Goal: Navigation & Orientation: Understand site structure

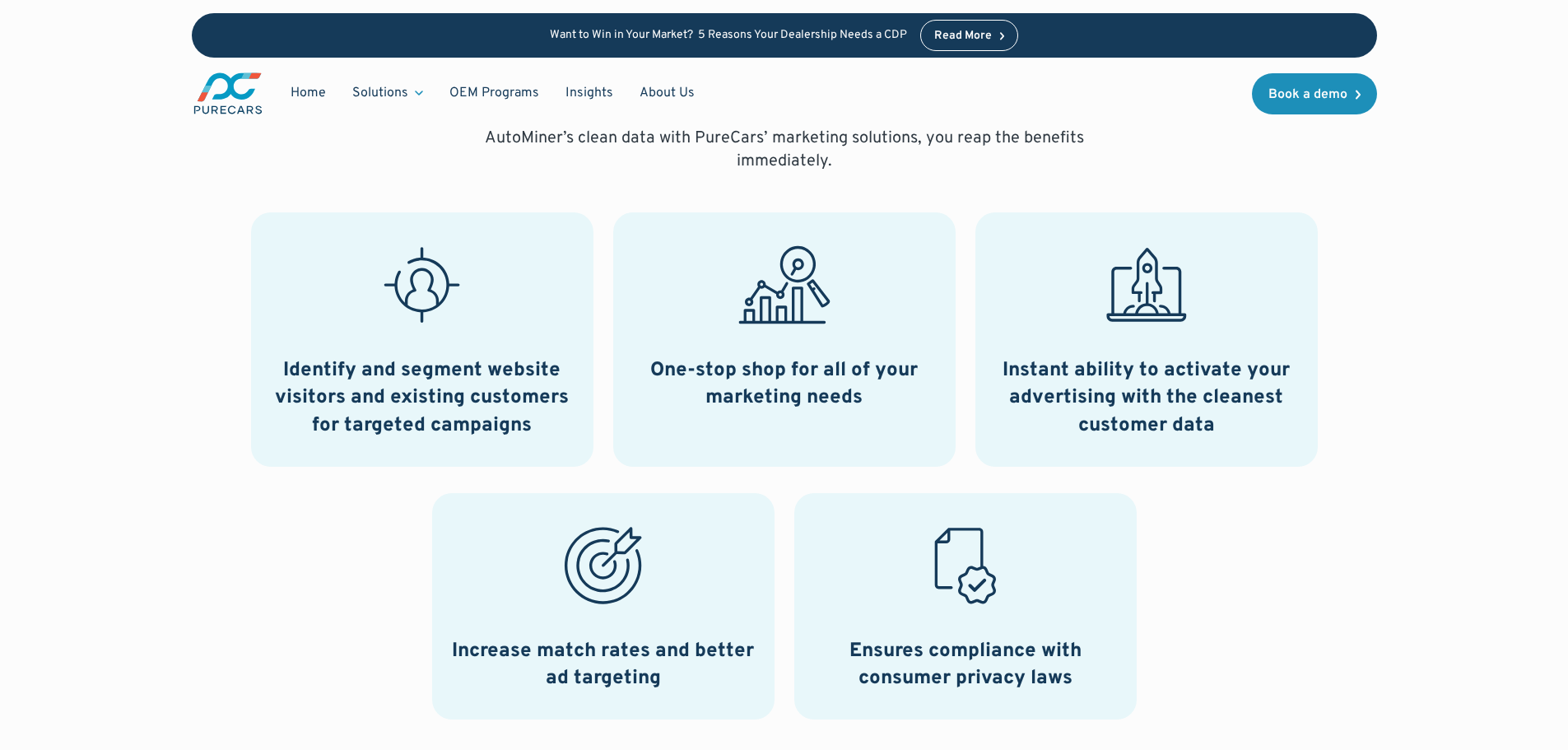
scroll to position [906, 0]
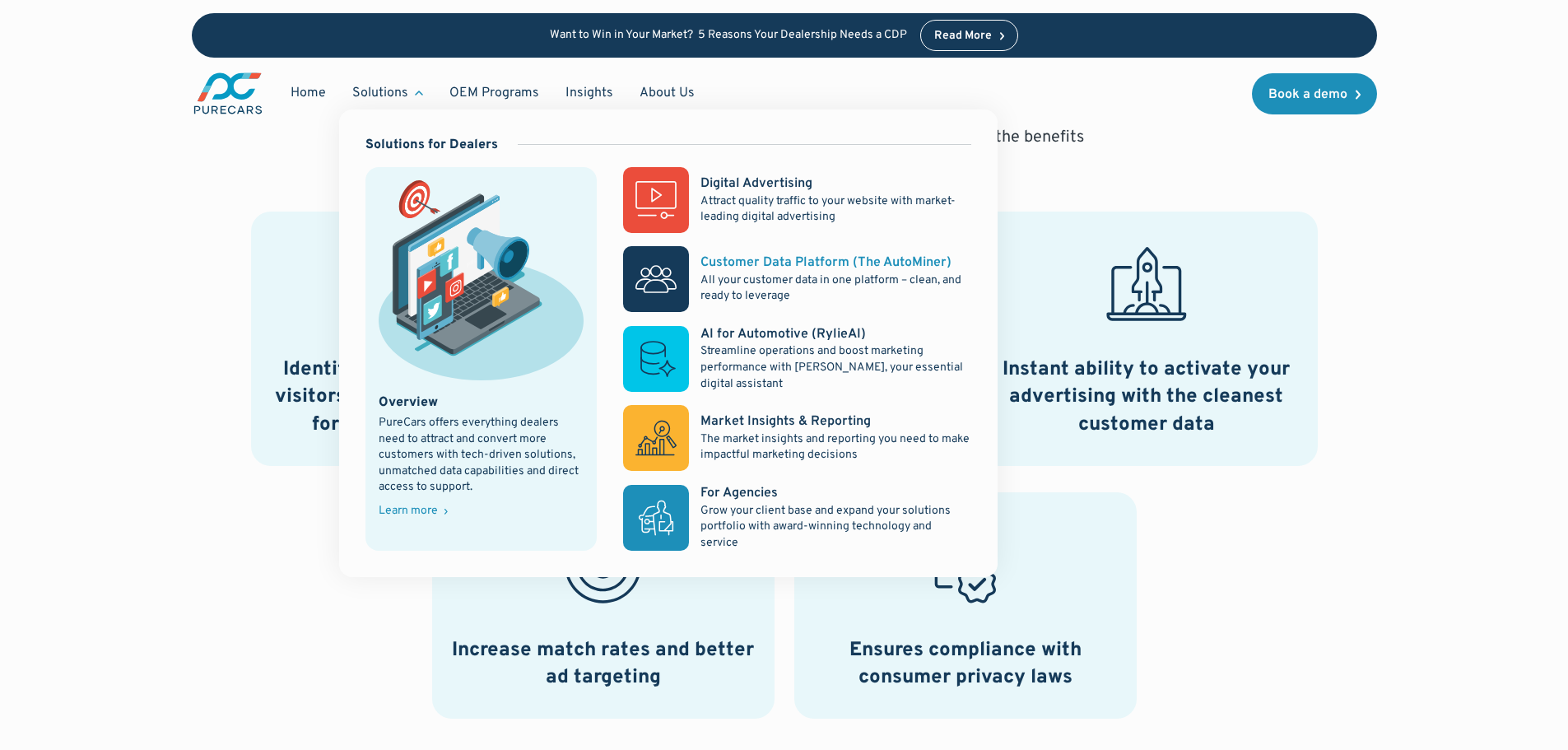
click at [748, 269] on div "Customer Data Platform (The AutoMiner)" at bounding box center [825, 263] width 251 height 18
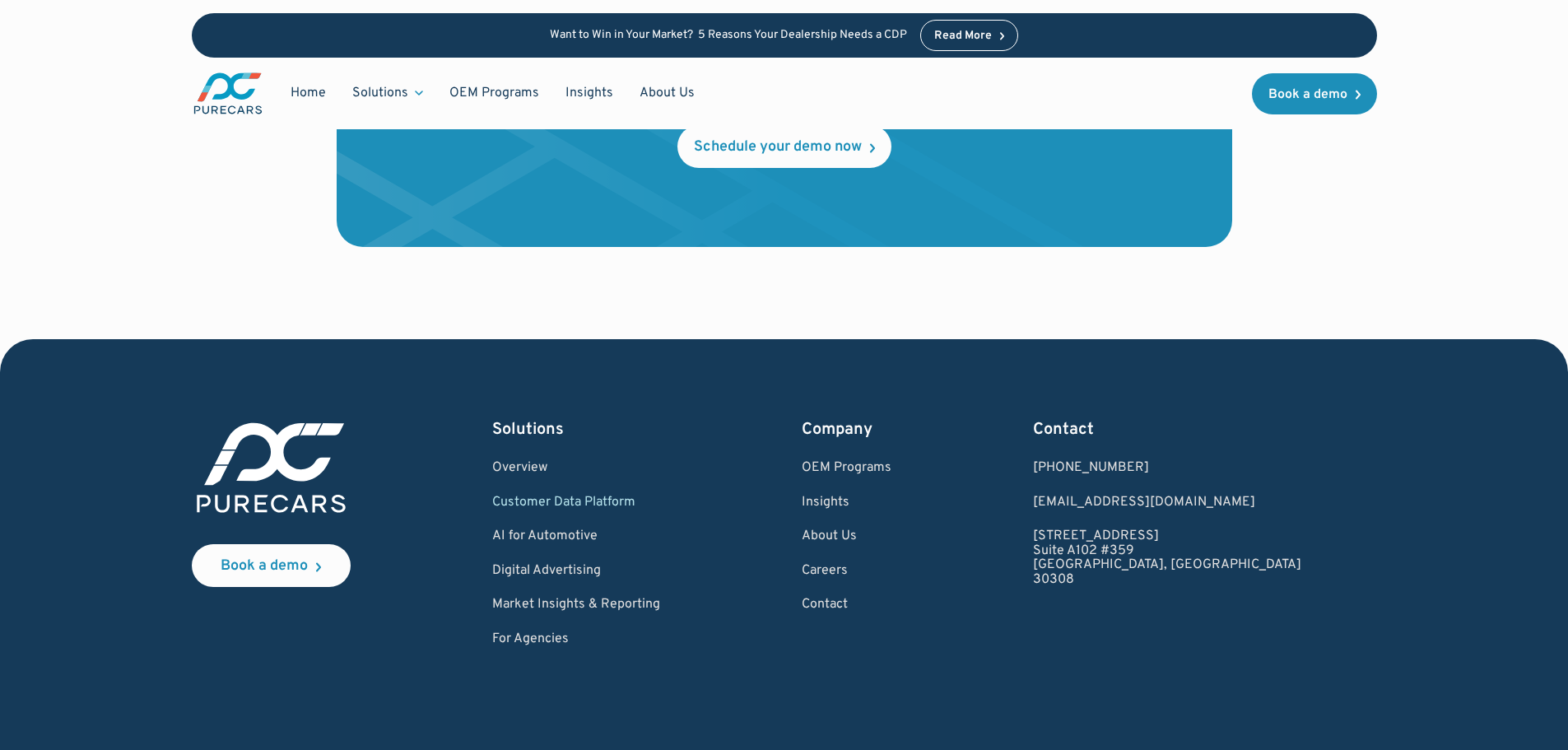
scroll to position [5677, 0]
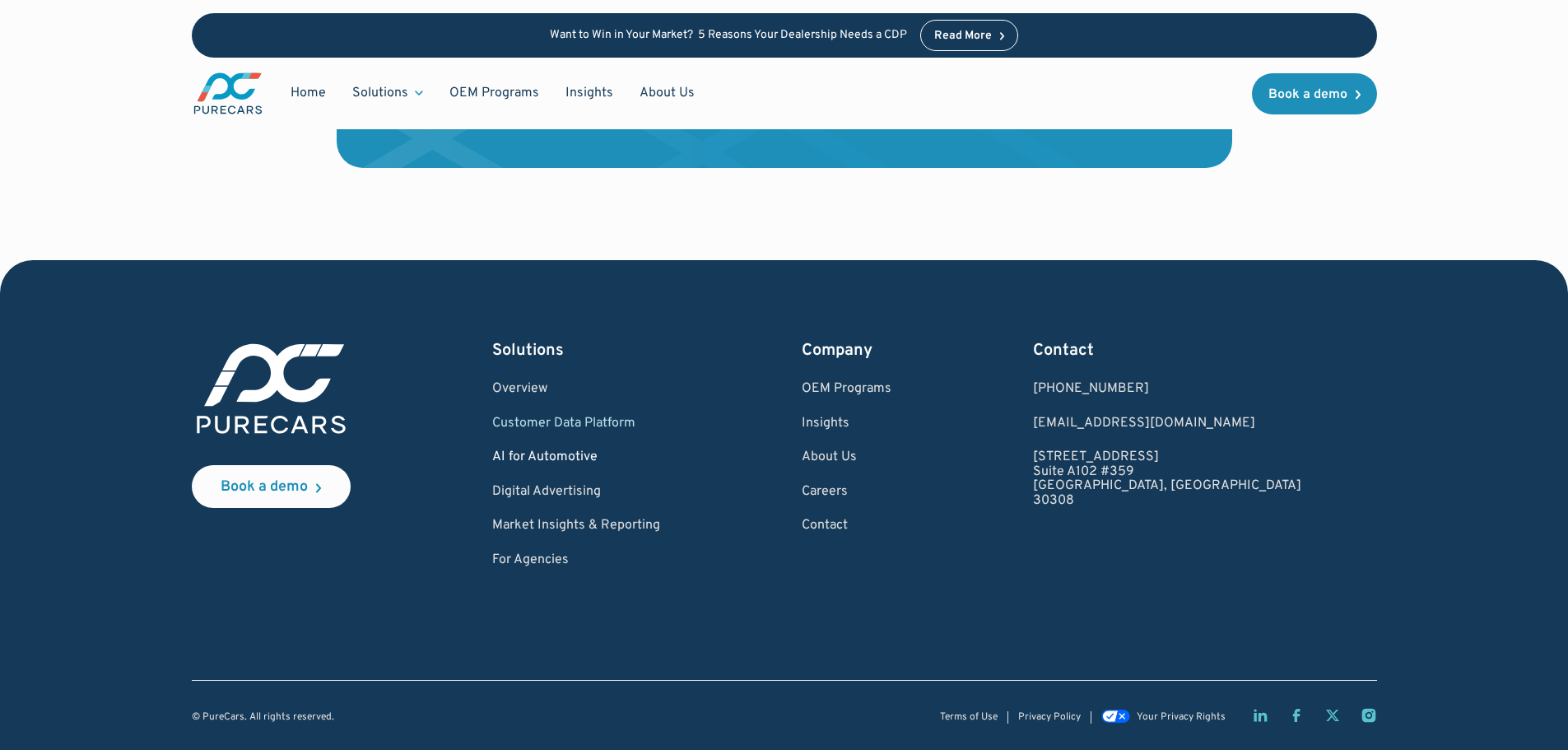
click at [572, 454] on link "AI for Automotive" at bounding box center [576, 458] width 168 height 15
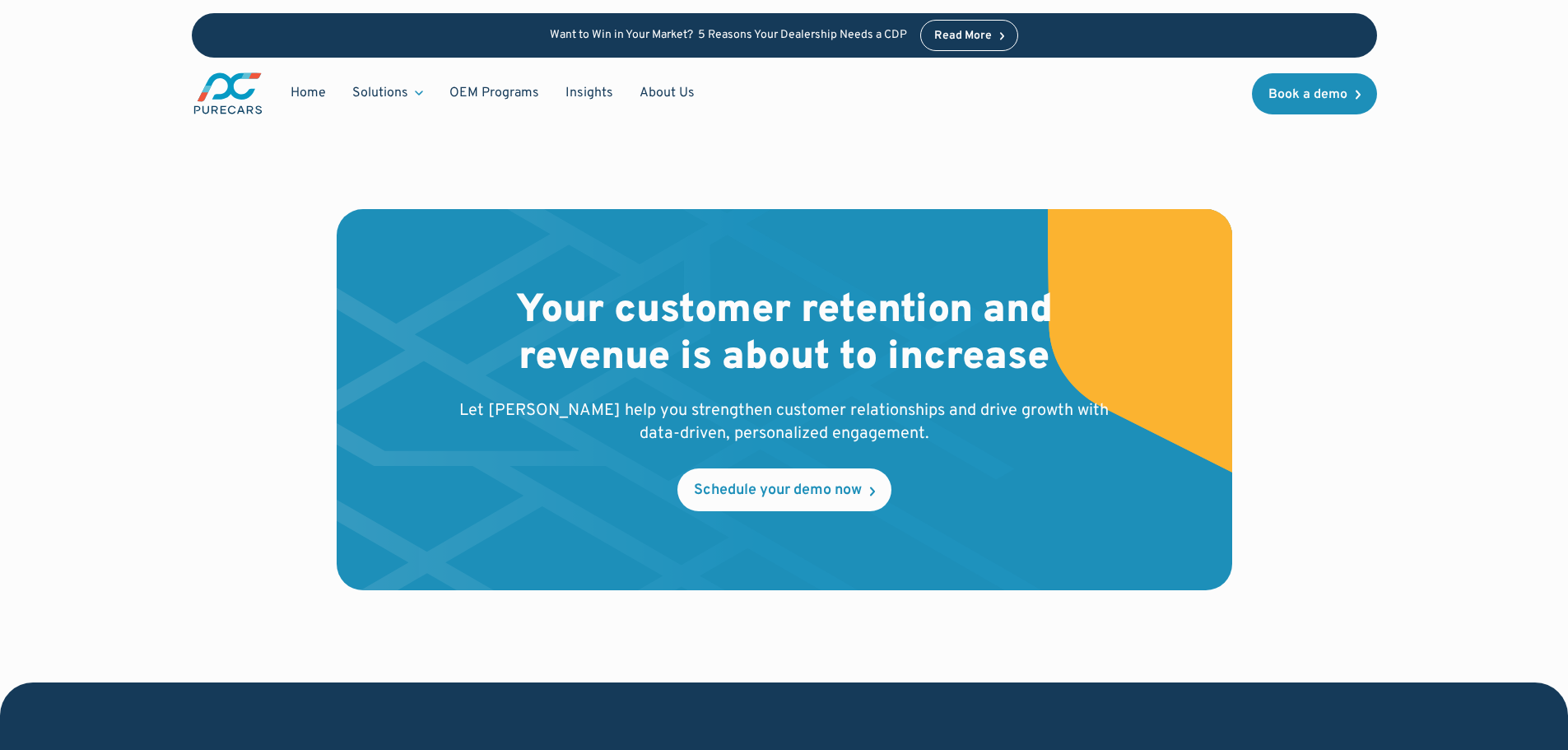
scroll to position [3864, 0]
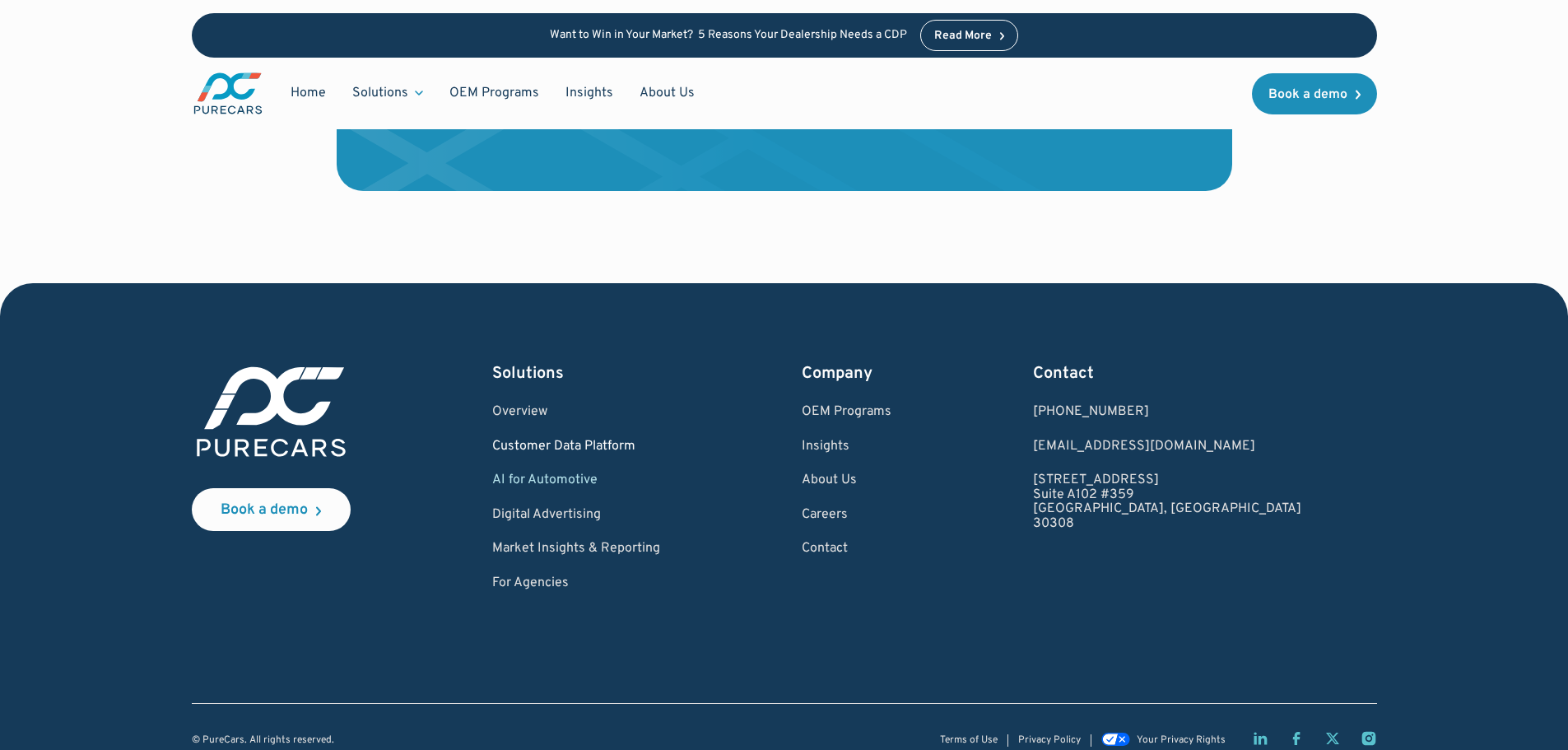
click at [605, 440] on link "Customer Data Platform" at bounding box center [576, 448] width 168 height 15
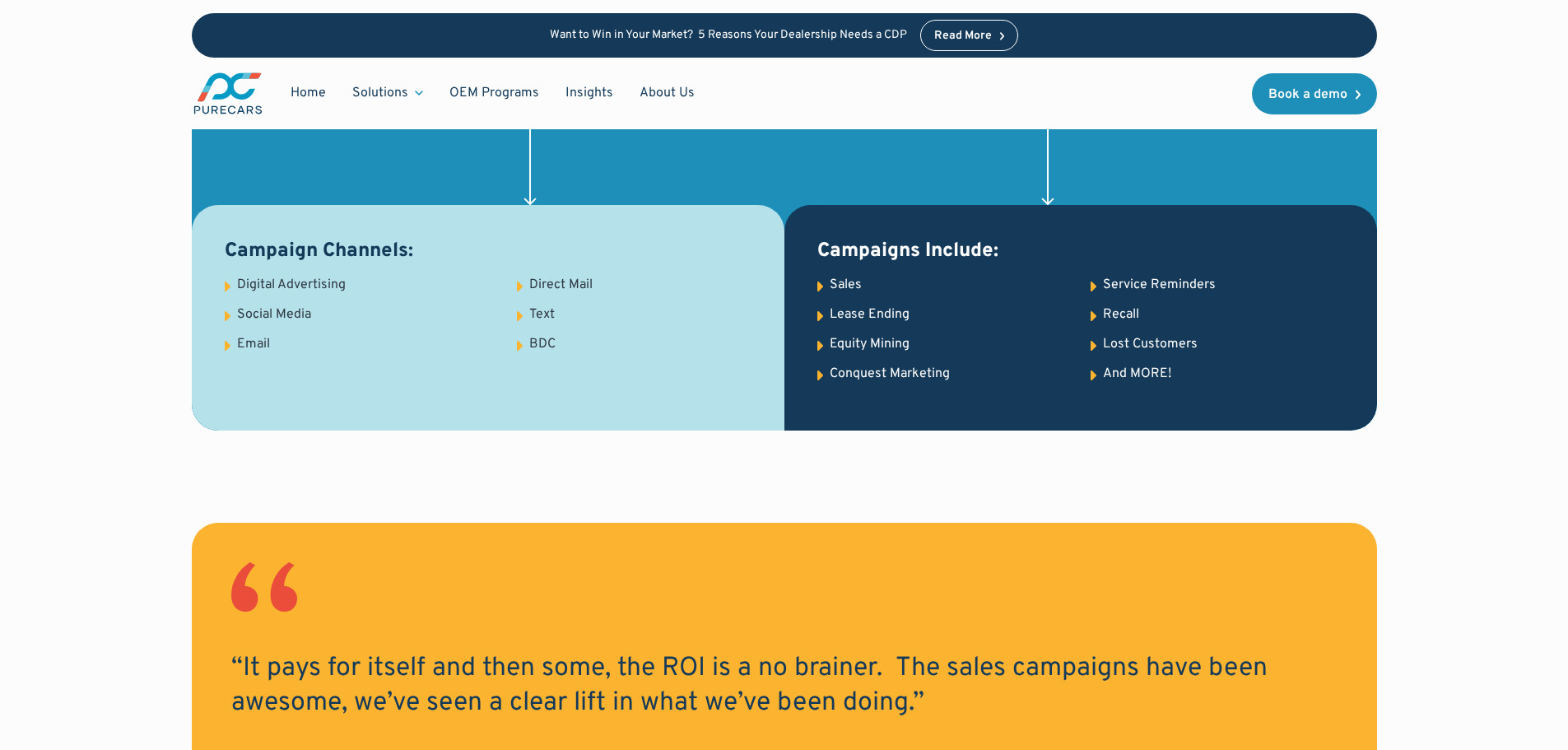
scroll to position [2059, 0]
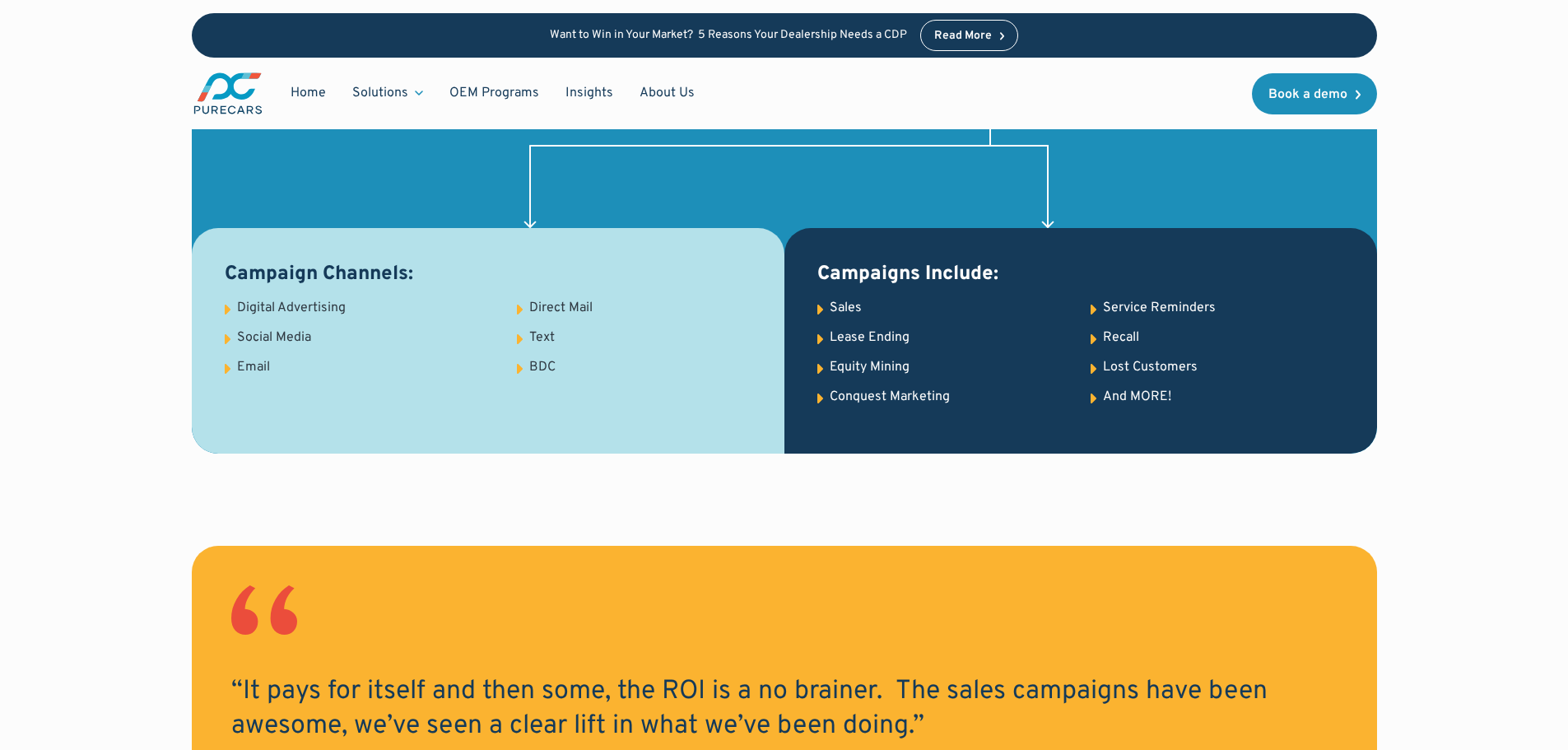
click at [821, 286] on h3 "Campaigns Include:" at bounding box center [1081, 275] width 527 height 28
click at [830, 308] on div "Sales" at bounding box center [845, 308] width 32 height 18
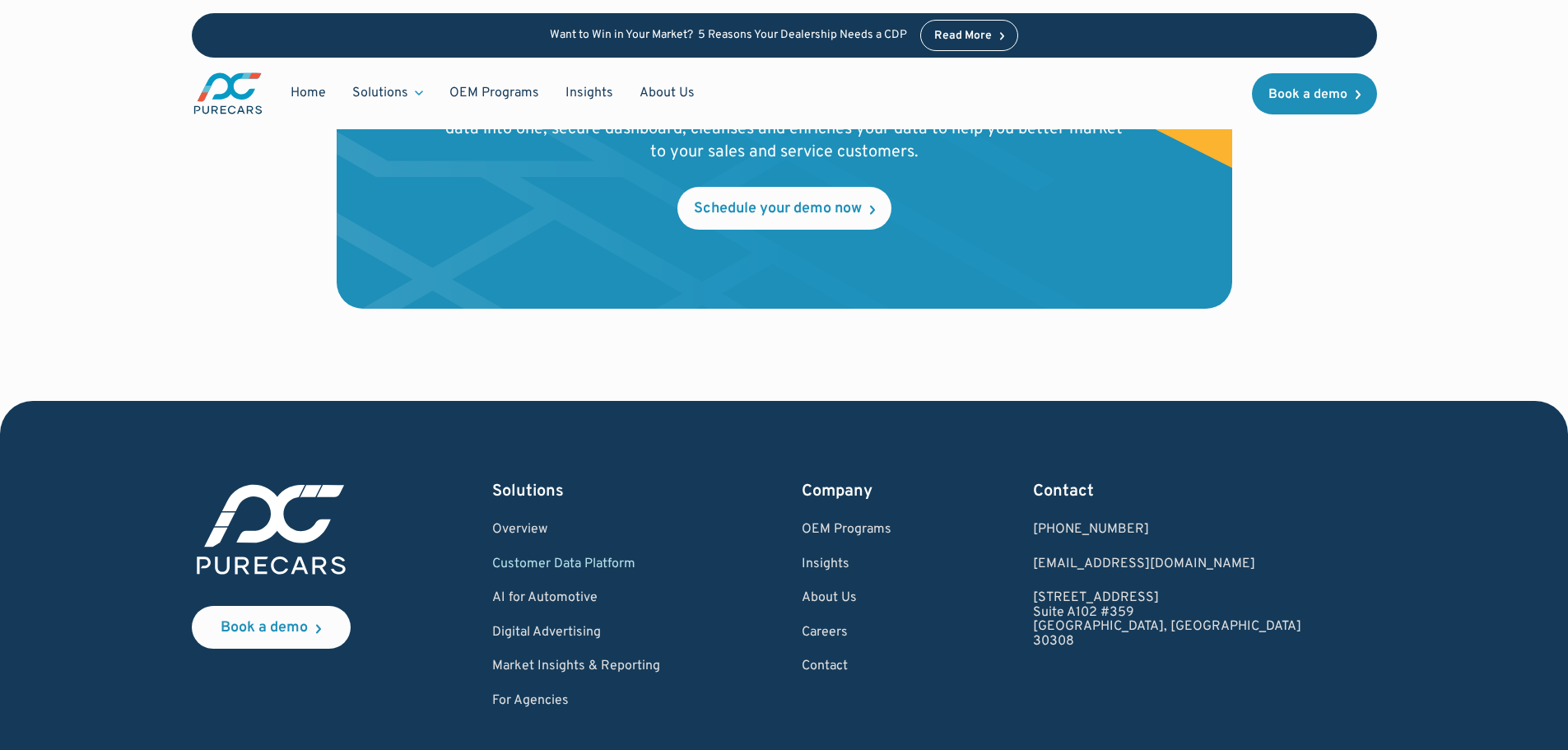
scroll to position [5677, 0]
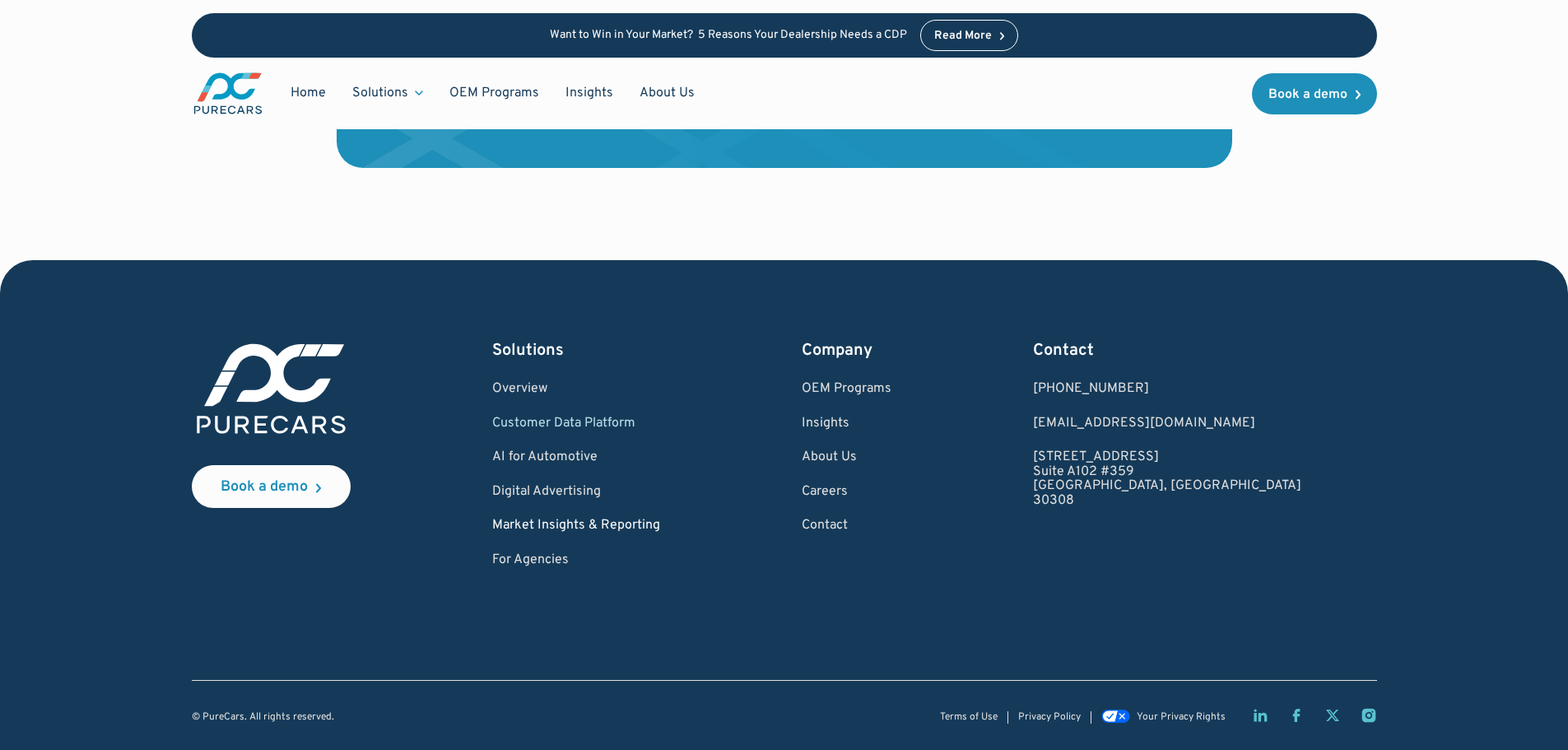
click at [582, 528] on link "Market Insights & Reporting" at bounding box center [576, 527] width 168 height 15
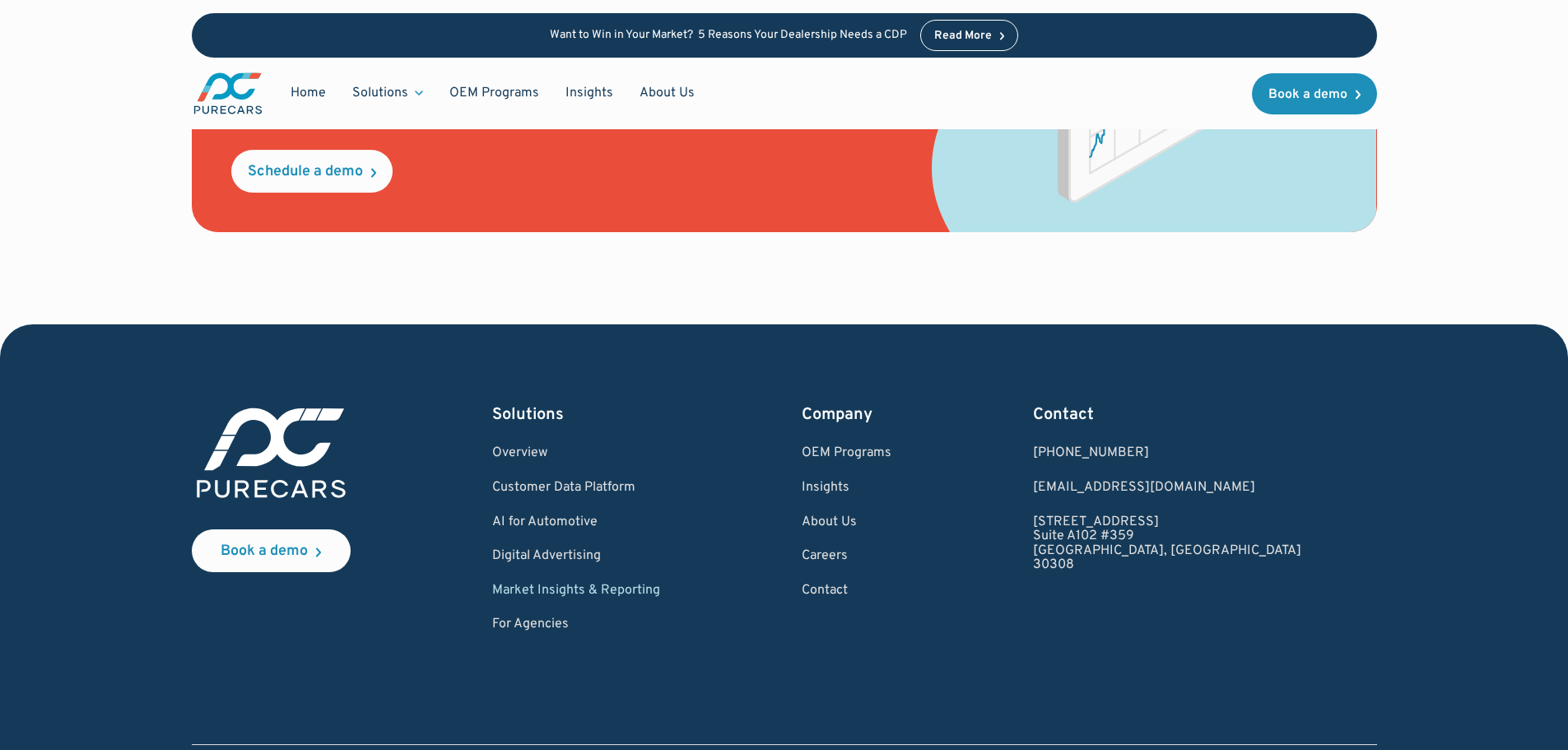
scroll to position [2358, 0]
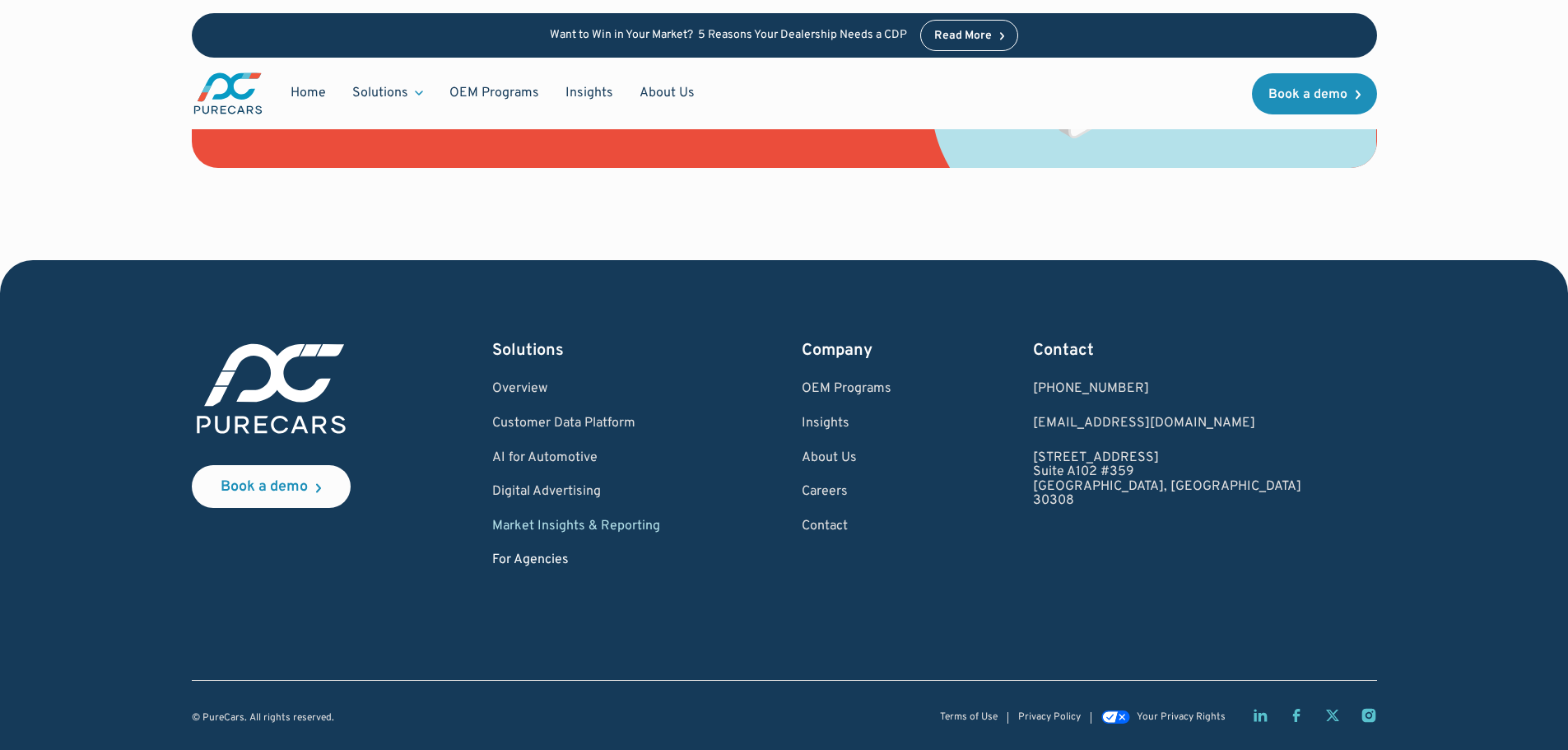
click at [596, 564] on link "For Agencies" at bounding box center [576, 561] width 168 height 15
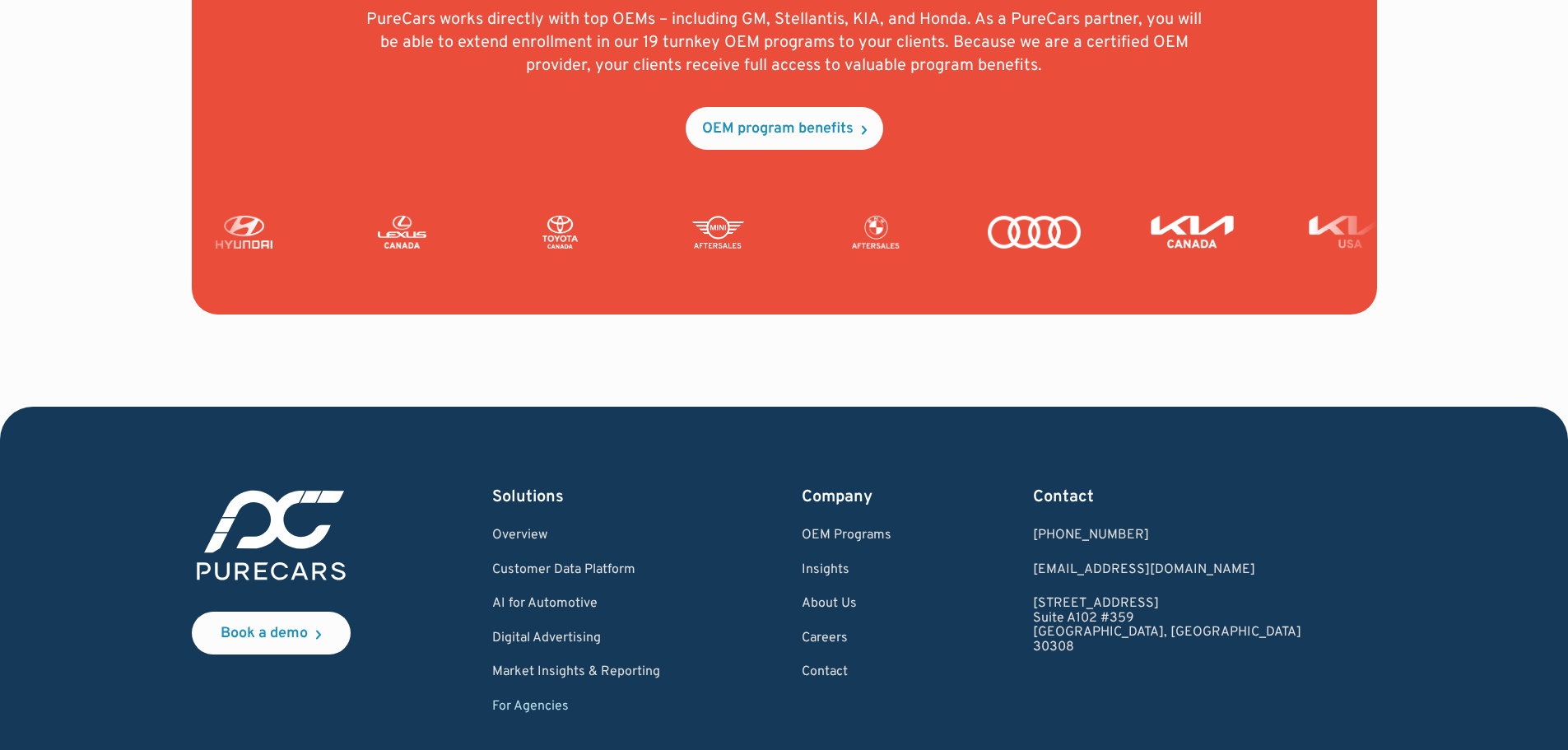
scroll to position [4056, 0]
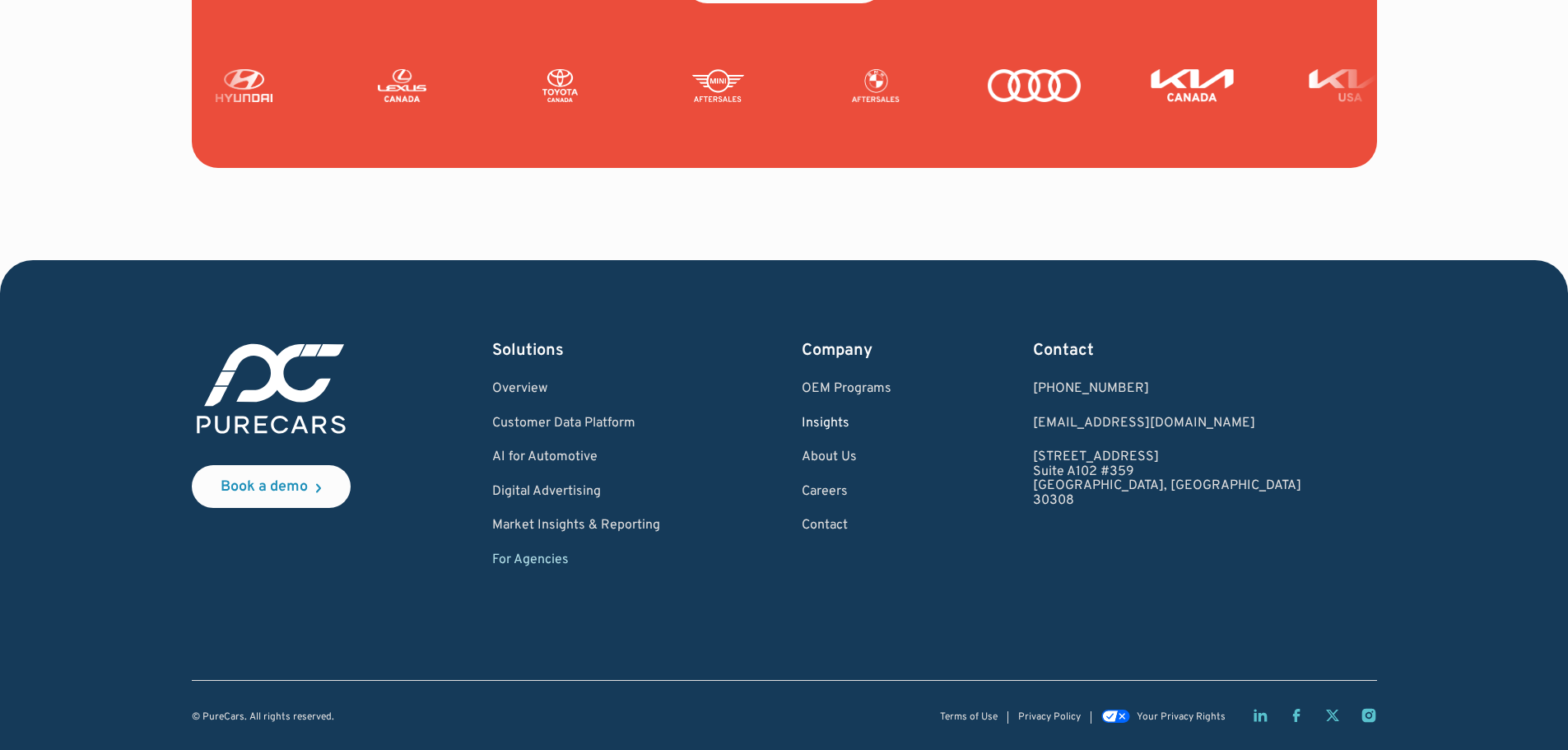
click at [891, 423] on link "Insights" at bounding box center [846, 424] width 90 height 15
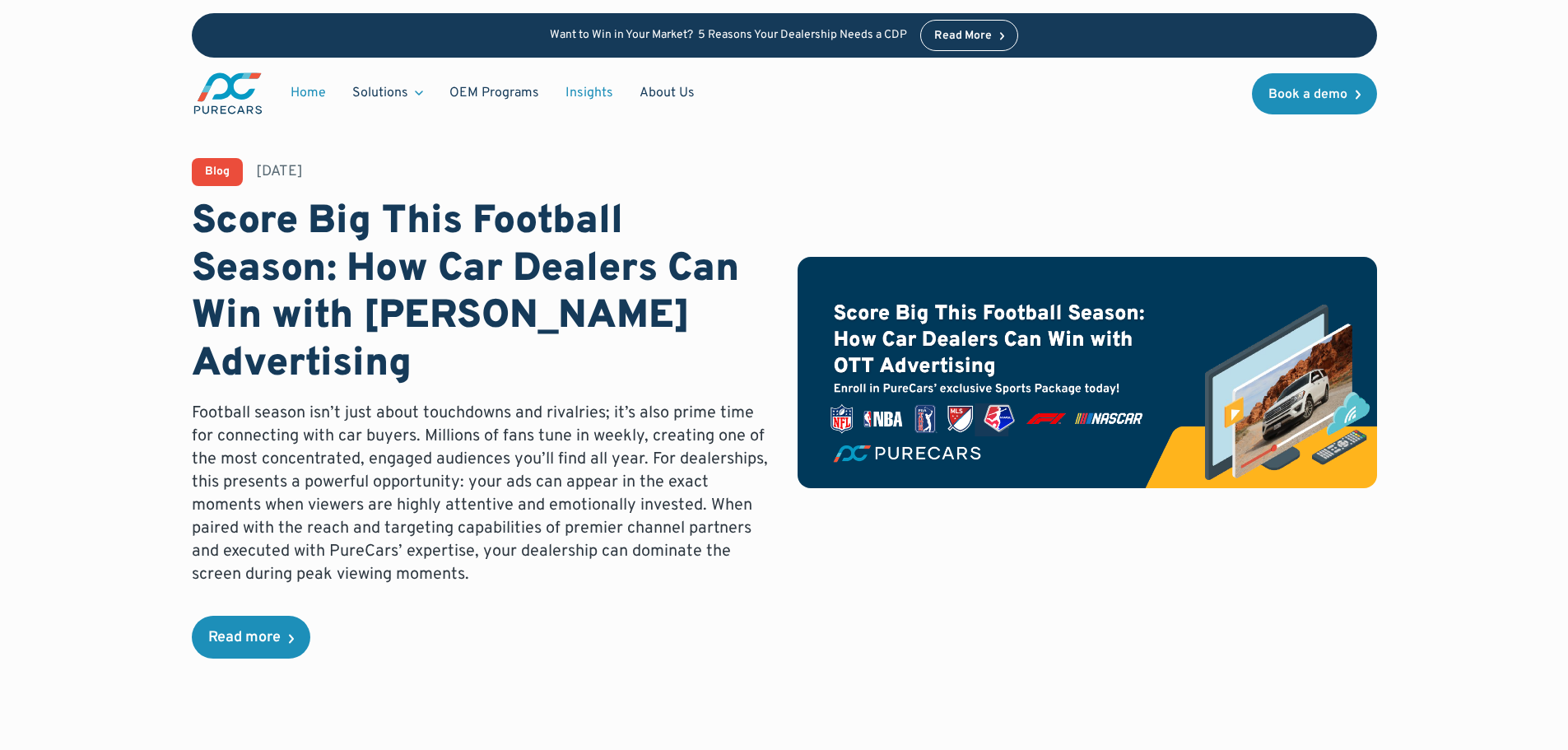
click at [312, 97] on link "Home" at bounding box center [308, 92] width 62 height 31
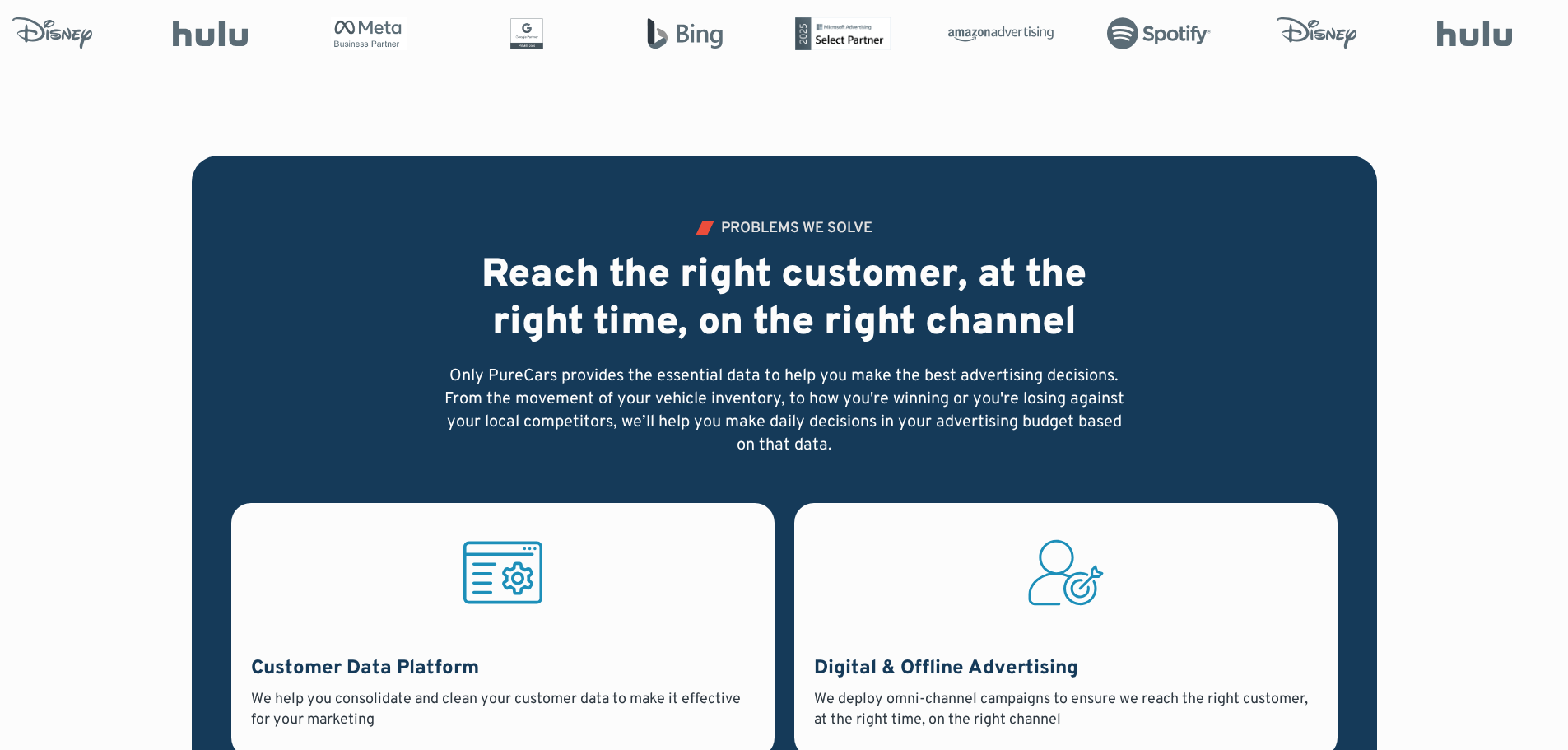
scroll to position [906, 0]
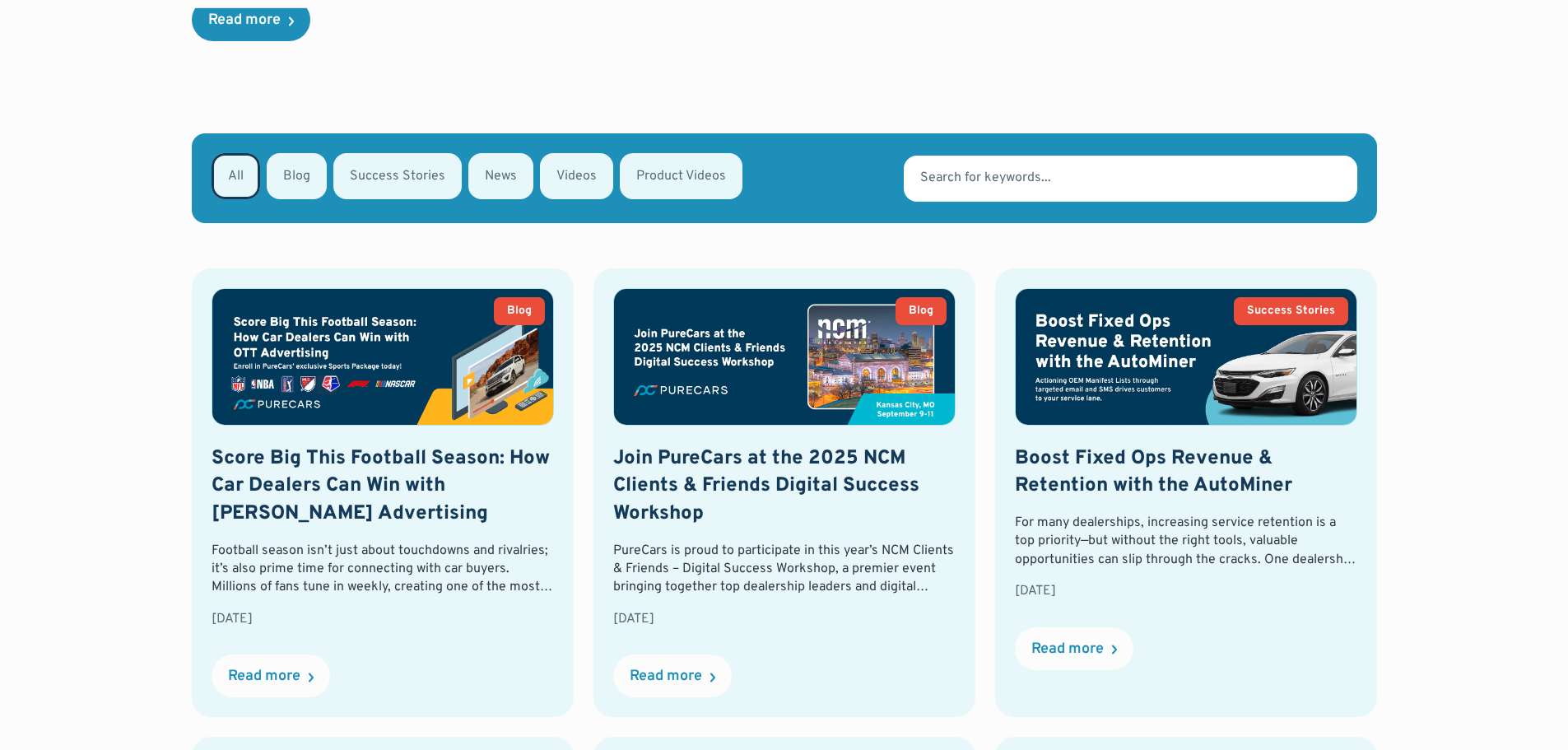
scroll to position [824, 0]
